Goal: Task Accomplishment & Management: Complete application form

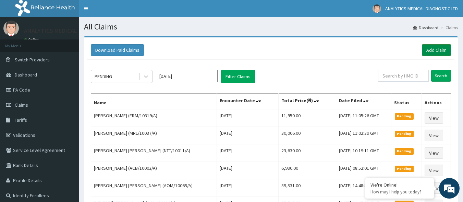
click at [440, 52] on link "Add Claim" at bounding box center [436, 50] width 29 height 12
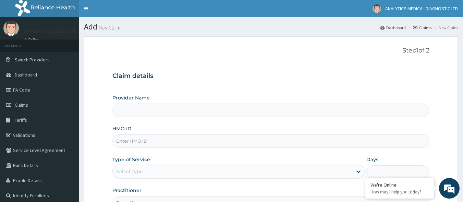
type input "Analytics Medical Diagnostic Limited"
click at [203, 138] on input "HMO ID" at bounding box center [270, 140] width 317 height 13
paste input "SVS/10053/A"
type input "SVS/10053/A"
click at [171, 172] on div "Select type" at bounding box center [232, 171] width 239 height 11
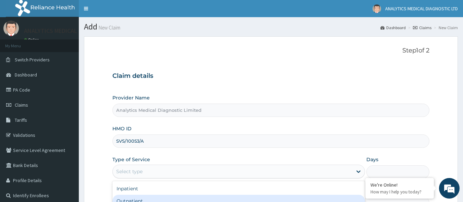
click at [155, 197] on div "Outpatient" at bounding box center [238, 201] width 252 height 12
type input "1"
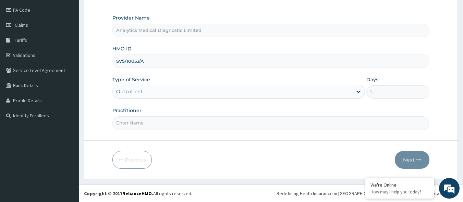
click at [147, 123] on input "Practitioner" at bounding box center [270, 122] width 317 height 13
type input "NO"
click at [405, 158] on button "Next" at bounding box center [412, 160] width 35 height 18
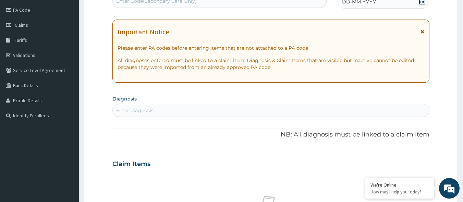
scroll to position [77, 0]
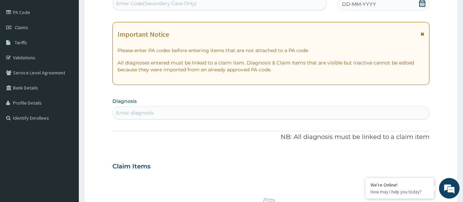
click at [176, 2] on div "Enter Code(Secondary Care Only)" at bounding box center [156, 3] width 80 height 7
paste input "PA/226F5B"
type input "PA/226F5B"
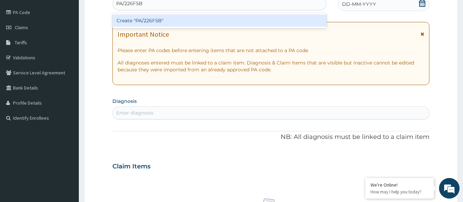
click at [165, 18] on div "Create "PA/226F5B"" at bounding box center [219, 20] width 214 height 12
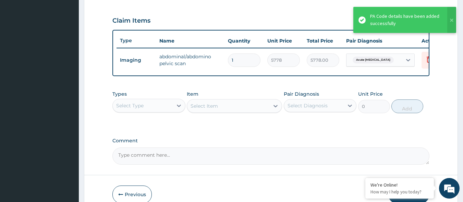
scroll to position [265, 0]
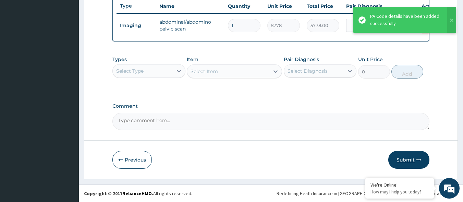
click at [410, 157] on button "Submit" at bounding box center [408, 160] width 41 height 18
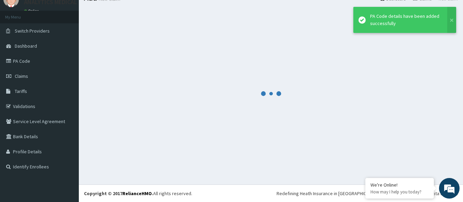
scroll to position [29, 0]
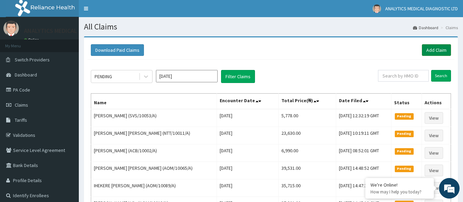
click at [434, 49] on link "Add Claim" at bounding box center [436, 50] width 29 height 12
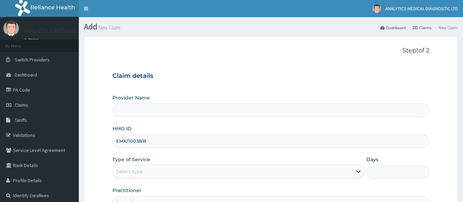
type input "EMX/10038/B"
type input "Analytics Medical Diagnostic Limited"
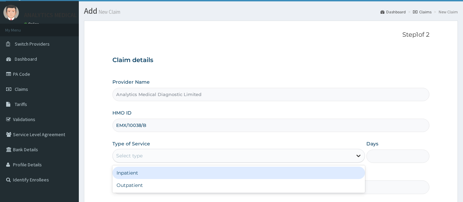
click at [359, 152] on icon at bounding box center [358, 155] width 7 height 7
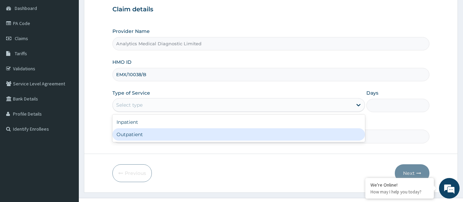
click at [321, 134] on div "Outpatient" at bounding box center [238, 134] width 252 height 12
type input "1"
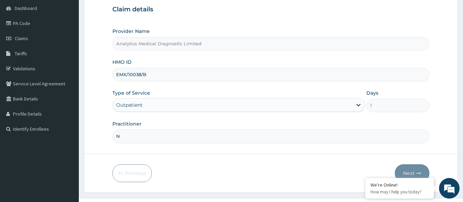
click at [288, 138] on input "N" at bounding box center [270, 135] width 317 height 13
type input "NIL"
click at [411, 171] on button "Next" at bounding box center [412, 173] width 35 height 18
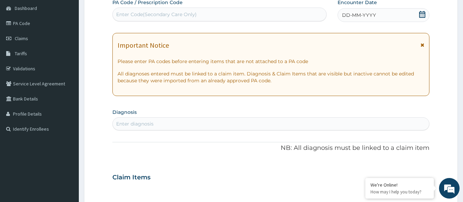
click at [161, 15] on div "Enter Code(Secondary Care Only)" at bounding box center [156, 14] width 80 height 7
paste input "PA/E1EEFA"
type input "PA/E1EEFA"
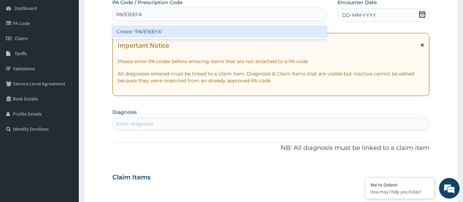
click at [156, 37] on div "Create "PA/E1EEFA"" at bounding box center [219, 31] width 214 height 12
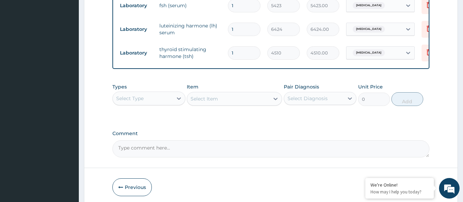
scroll to position [322, 0]
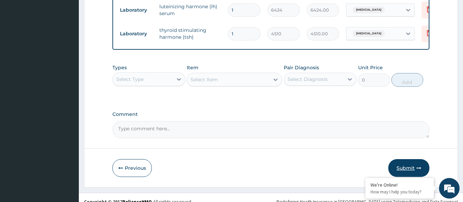
click at [412, 173] on button "Submit" at bounding box center [408, 168] width 41 height 18
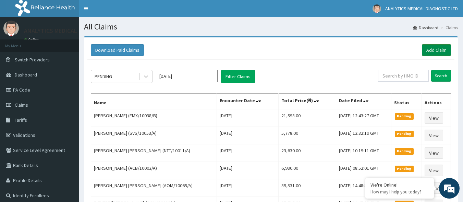
click at [436, 48] on link "Add Claim" at bounding box center [436, 50] width 29 height 12
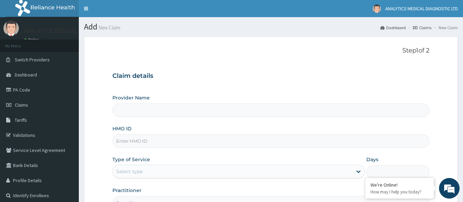
type input "Analytics Medical Diagnostic Limited"
click at [249, 138] on input "HMO ID" at bounding box center [270, 140] width 317 height 13
paste input "SFC/10078/C"
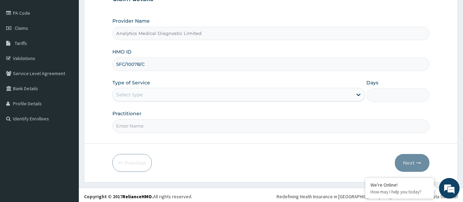
scroll to position [80, 0]
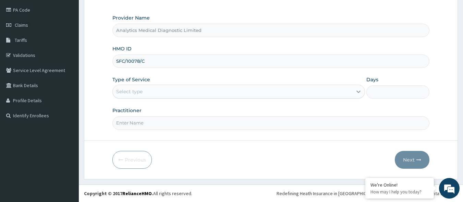
type input "SFC/10078/C"
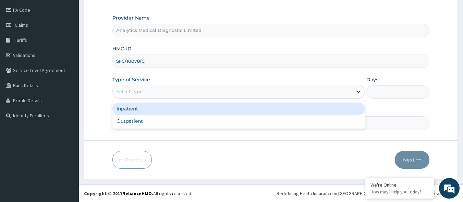
click at [353, 95] on div at bounding box center [358, 91] width 12 height 12
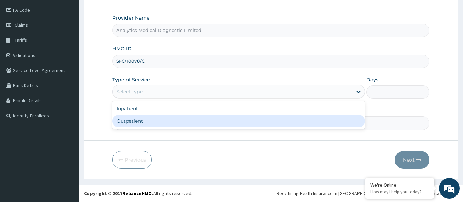
click at [319, 119] on div "Outpatient" at bounding box center [238, 121] width 252 height 12
type input "1"
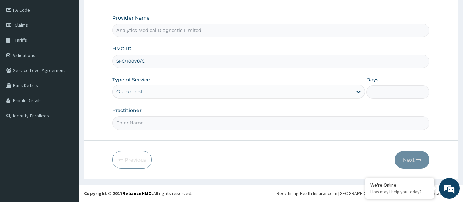
click at [276, 123] on input "Practitioner" at bounding box center [270, 122] width 317 height 13
type input "NIL"
click at [408, 158] on button "Next" at bounding box center [412, 160] width 35 height 18
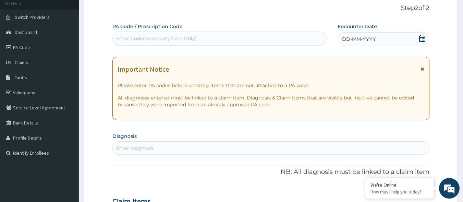
scroll to position [41, 0]
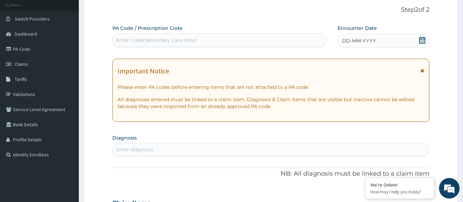
click at [222, 38] on div "Enter Code(Secondary Care Only)" at bounding box center [220, 40] width 214 height 11
paste input "PA/4126C8"
type input "PA/4126C8"
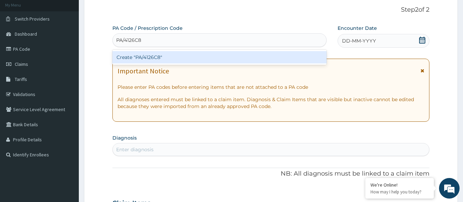
click at [205, 56] on div "Create "PA/4126C8"" at bounding box center [219, 57] width 214 height 12
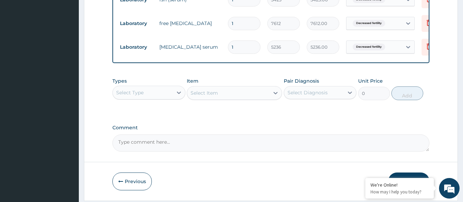
scroll to position [374, 0]
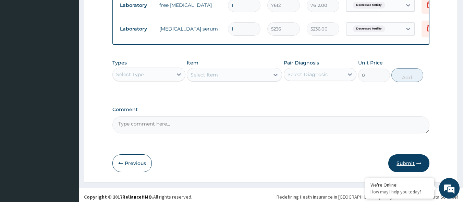
click at [402, 165] on button "Submit" at bounding box center [408, 163] width 41 height 18
